Goal: Task Accomplishment & Management: Use online tool/utility

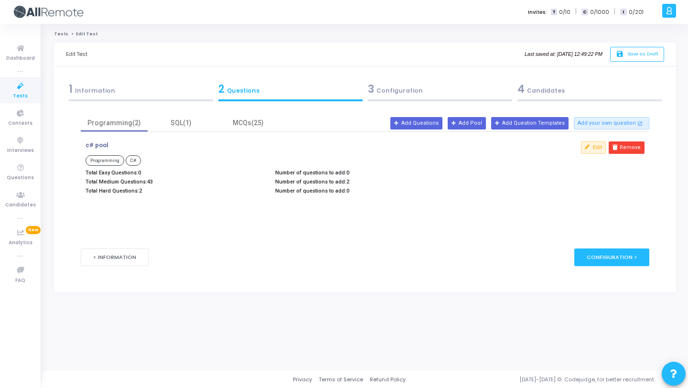
click at [394, 82] on div "3 Configuration" at bounding box center [440, 89] width 144 height 16
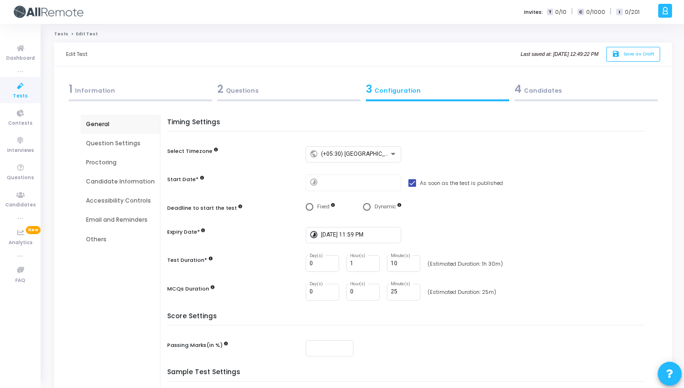
click at [115, 149] on div "Question Settings" at bounding box center [120, 143] width 79 height 19
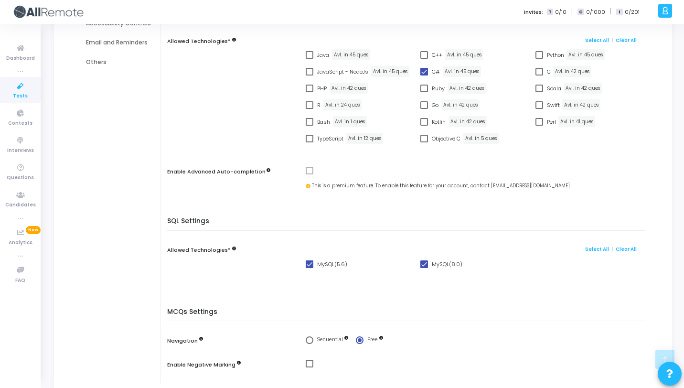
scroll to position [267, 0]
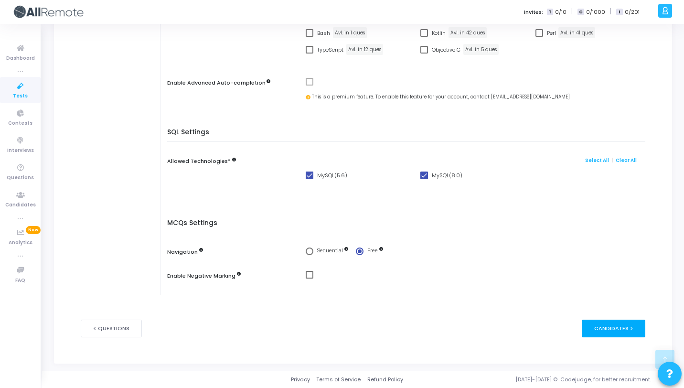
click at [610, 335] on div "Candidates >" at bounding box center [614, 329] width 64 height 18
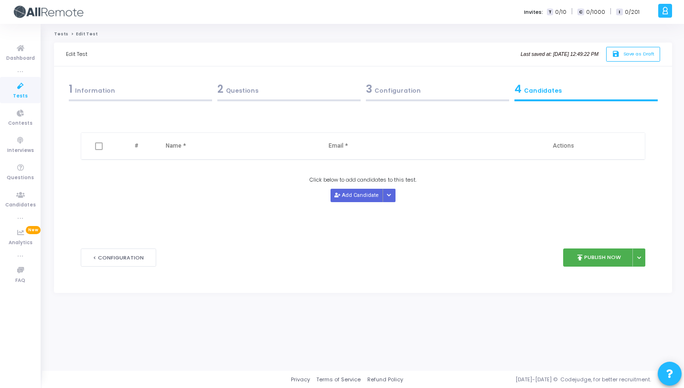
scroll to position [0, 0]
click at [632, 54] on span "Save as Draft" at bounding box center [642, 54] width 31 height 6
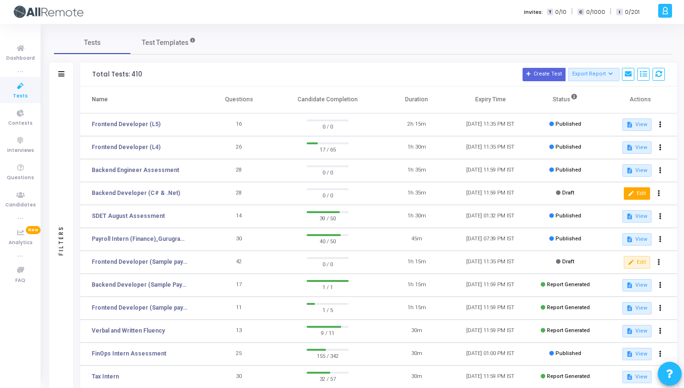
click at [629, 193] on mat-icon "edit" at bounding box center [631, 193] width 7 height 7
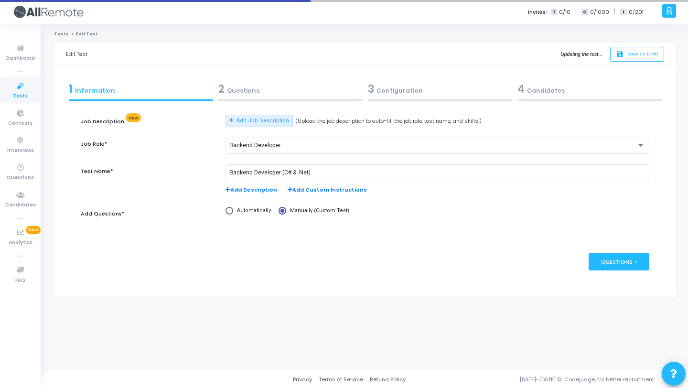
click at [390, 87] on div "3 Configuration" at bounding box center [440, 89] width 144 height 16
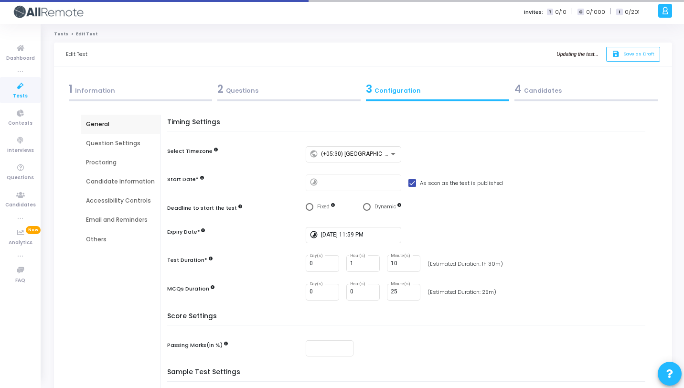
click at [139, 142] on div "Question Settings" at bounding box center [120, 143] width 69 height 9
